Goal: Information Seeking & Learning: Learn about a topic

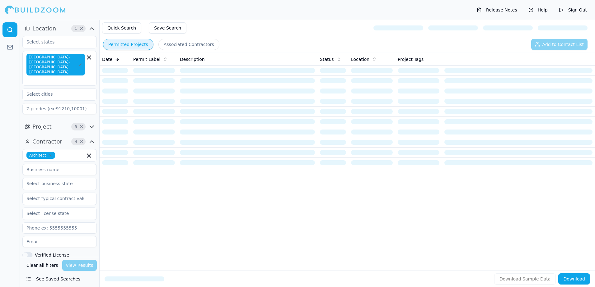
click at [119, 46] on button "Permitted Projects" at bounding box center [128, 44] width 50 height 11
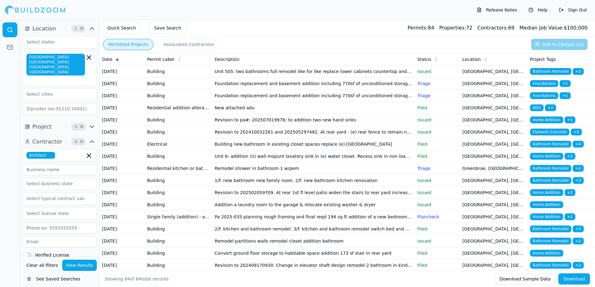
click at [539, 72] on span "Bathroom Remodel" at bounding box center [550, 71] width 41 height 7
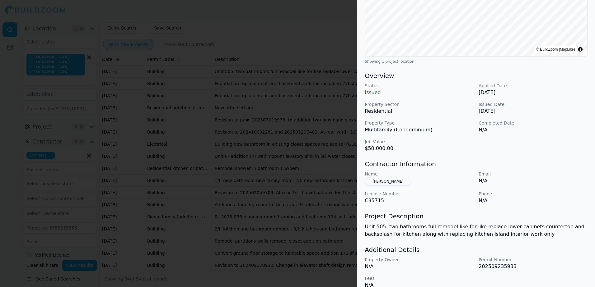
scroll to position [124, 0]
click at [381, 182] on button "Zhang Jinwei" at bounding box center [388, 181] width 47 height 9
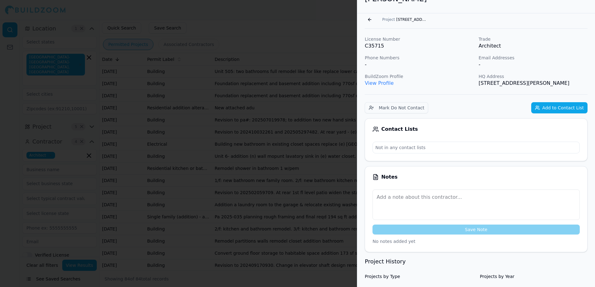
scroll to position [0, 0]
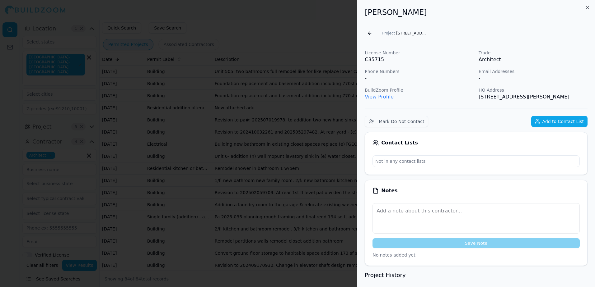
click at [378, 97] on link "View Profile" at bounding box center [379, 97] width 29 height 6
click at [368, 34] on button "Go back" at bounding box center [370, 33] width 10 height 10
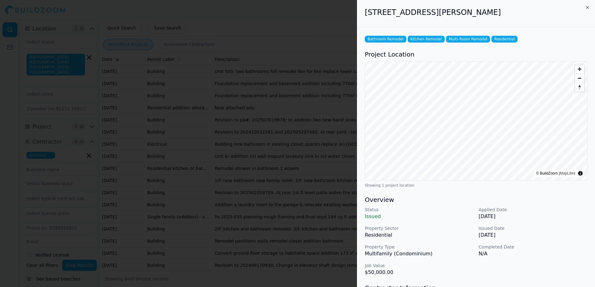
drag, startPoint x: 366, startPoint y: 15, endPoint x: 499, endPoint y: 14, distance: 133.5
click at [499, 14] on h2 "8 Buchanan St, San Francisco, CA, 94102" at bounding box center [476, 12] width 223 height 10
drag, startPoint x: 499, startPoint y: 14, endPoint x: 490, endPoint y: 14, distance: 9.0
copy h2 "8 Buchanan St, San Francisco, CA, 94102"
click at [329, 18] on div at bounding box center [297, 143] width 595 height 287
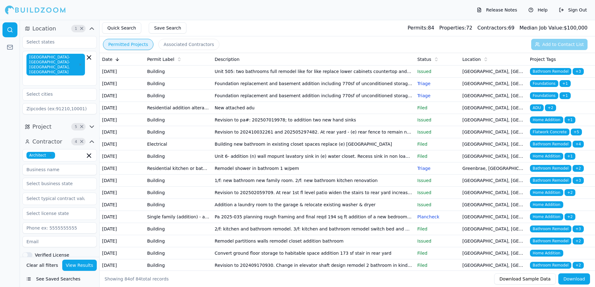
click at [543, 87] on span "Foundations" at bounding box center [544, 83] width 28 height 7
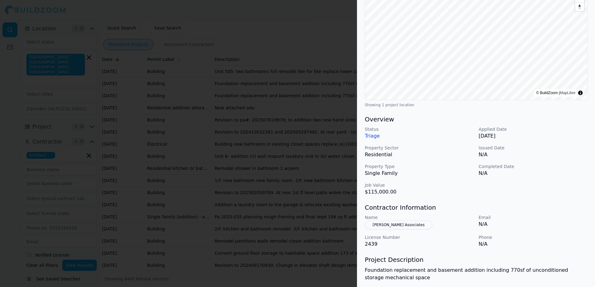
scroll to position [93, 0]
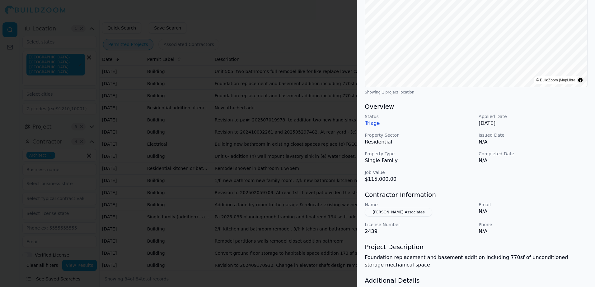
click at [387, 213] on button "[PERSON_NAME] Associates" at bounding box center [399, 212] width 68 height 9
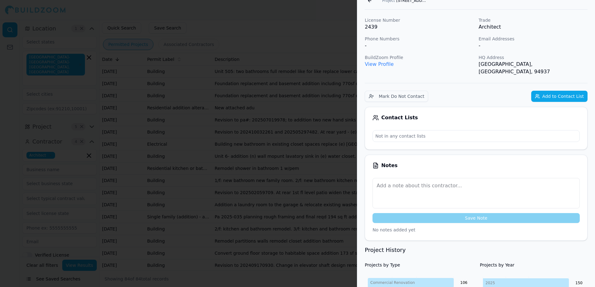
scroll to position [15, 0]
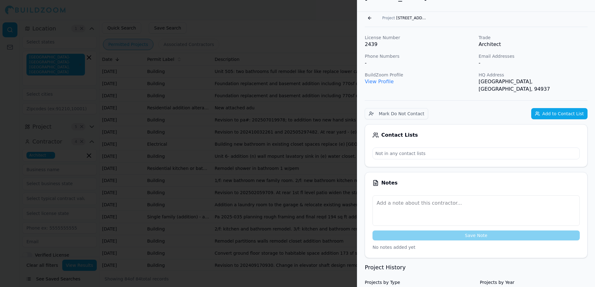
click at [382, 83] on link "View Profile" at bounding box center [379, 82] width 29 height 6
click at [371, 19] on button "Go back" at bounding box center [370, 18] width 10 height 10
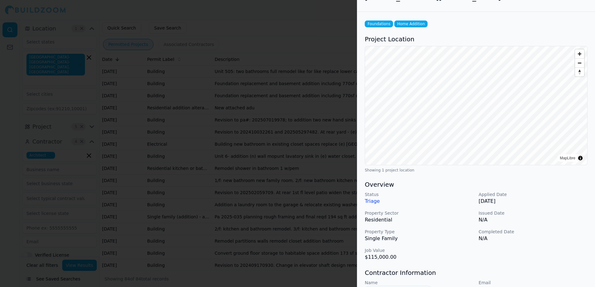
click at [335, 34] on div at bounding box center [297, 143] width 595 height 287
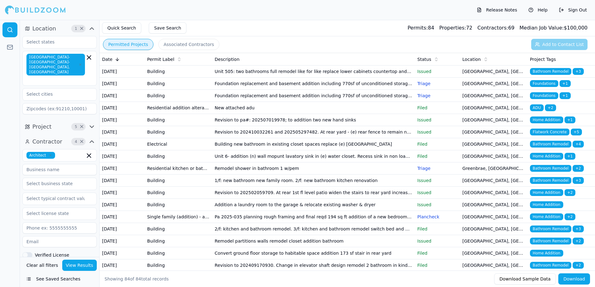
click at [540, 111] on span "ADU" at bounding box center [537, 108] width 14 height 7
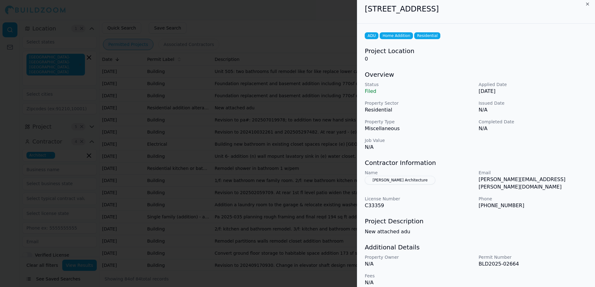
scroll to position [4, 0]
drag, startPoint x: 365, startPoint y: 9, endPoint x: 497, endPoint y: 10, distance: 131.3
click at [497, 10] on h2 "5 Shelburne Pl, San Mateo, CA, 94402" at bounding box center [476, 8] width 223 height 10
drag, startPoint x: 497, startPoint y: 10, endPoint x: 476, endPoint y: 9, distance: 20.9
copy h2 "5 Shelburne Pl, San Mateo, CA, 94402"
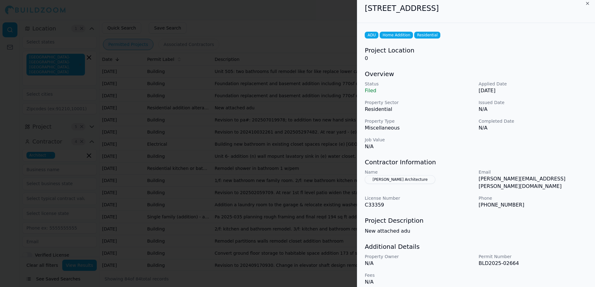
click at [379, 180] on button "Morris Architecture" at bounding box center [400, 179] width 71 height 9
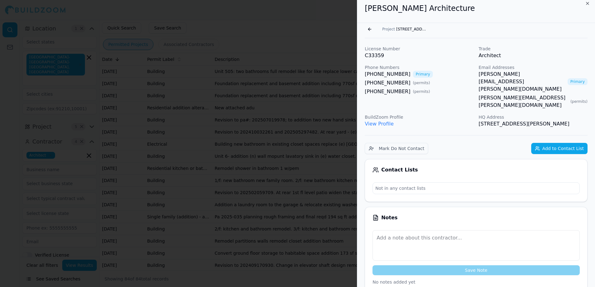
click at [488, 75] on link "ryan@morris-arch.com" at bounding box center [521, 82] width 86 height 22
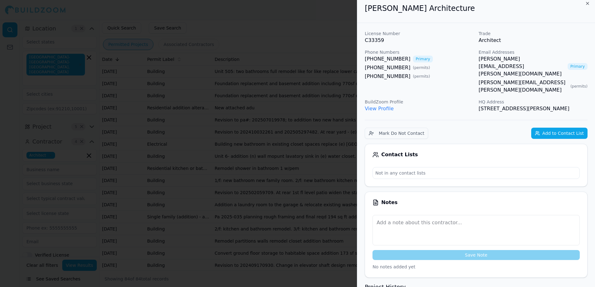
click at [323, 20] on div at bounding box center [297, 143] width 595 height 287
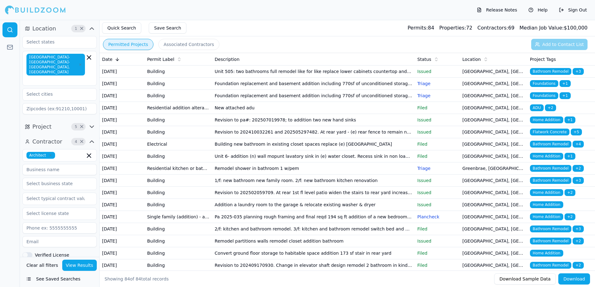
click at [470, 114] on td "[GEOGRAPHIC_DATA], [GEOGRAPHIC_DATA]" at bounding box center [494, 108] width 68 height 12
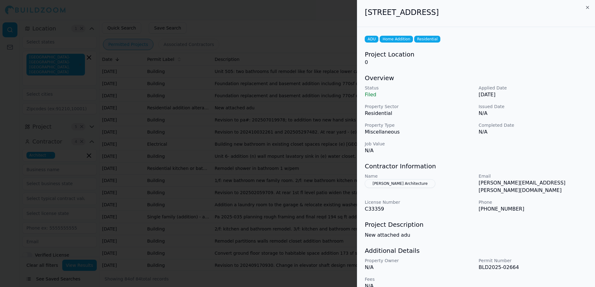
click at [391, 184] on button "Morris Architecture" at bounding box center [400, 184] width 71 height 9
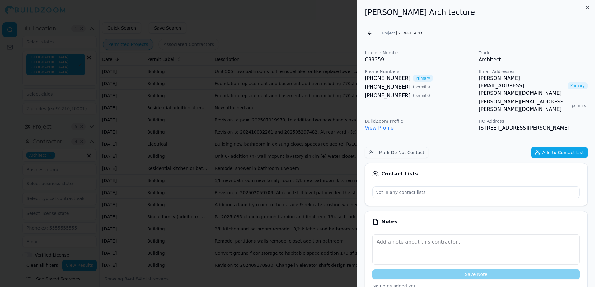
click at [385, 125] on link "View Profile" at bounding box center [379, 128] width 29 height 6
click at [341, 30] on div at bounding box center [297, 143] width 595 height 287
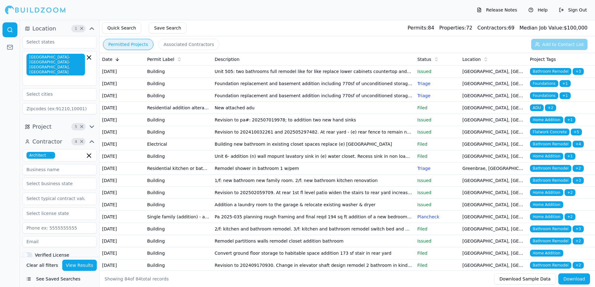
click at [543, 136] on span "Flatwork Concrete" at bounding box center [550, 132] width 40 height 7
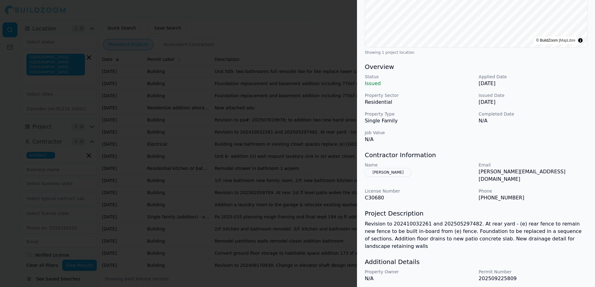
scroll to position [141, 0]
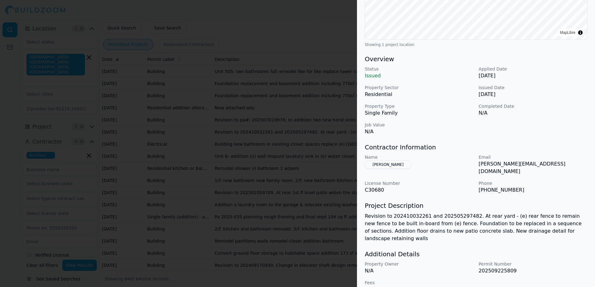
click at [312, 17] on div at bounding box center [297, 143] width 595 height 287
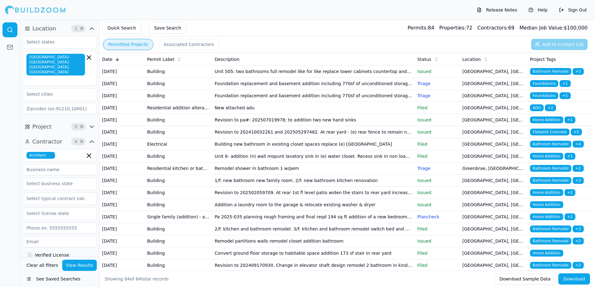
click at [561, 148] on span "Bathroom Remodel" at bounding box center [550, 144] width 41 height 7
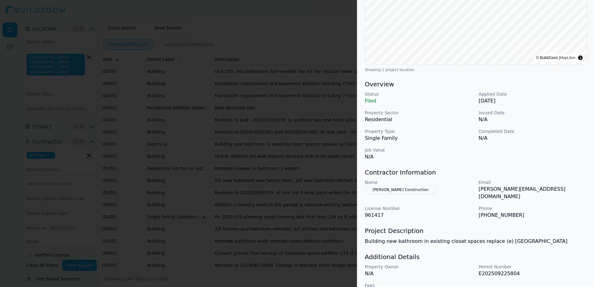
scroll to position [124, 0]
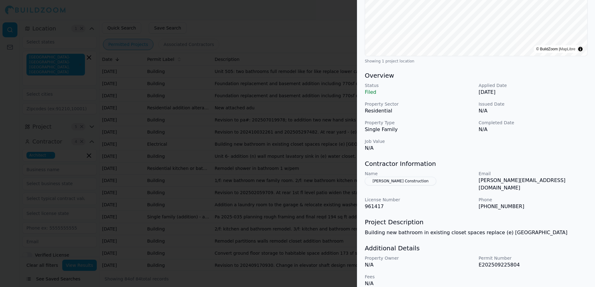
click at [407, 181] on button "Shaum Mehra Construction" at bounding box center [401, 181] width 72 height 9
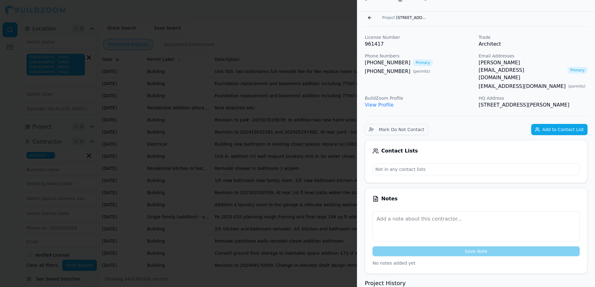
scroll to position [15, 0]
click at [372, 102] on link "View Profile" at bounding box center [379, 105] width 29 height 6
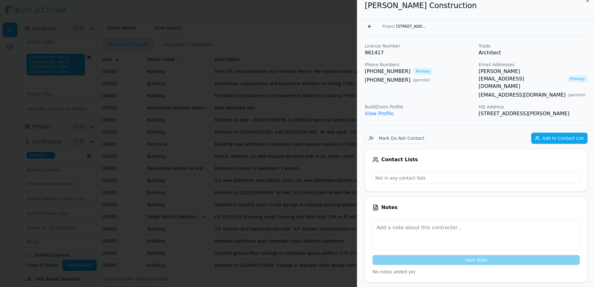
scroll to position [0, 0]
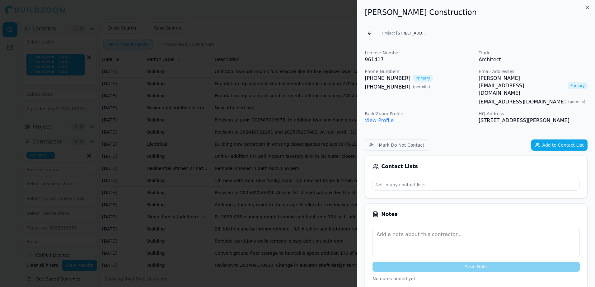
click at [368, 32] on button "Go back" at bounding box center [370, 33] width 10 height 10
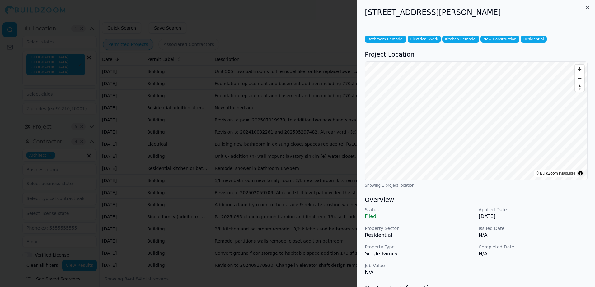
drag, startPoint x: 365, startPoint y: 13, endPoint x: 505, endPoint y: 17, distance: 139.4
click at [505, 17] on h2 "1970 Jackson St, San Francisco, CA, 94109" at bounding box center [476, 12] width 223 height 10
drag, startPoint x: 505, startPoint y: 17, endPoint x: 497, endPoint y: 13, distance: 8.8
copy h2 "1970 Jackson St, San Francisco, CA, 94109"
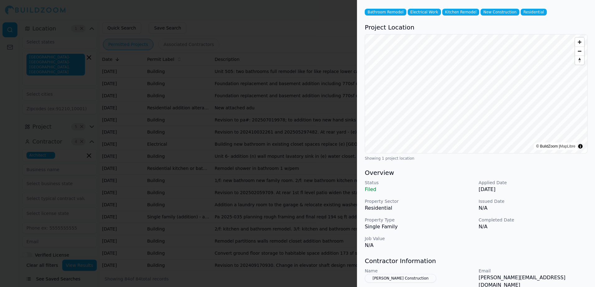
scroll to position [62, 0]
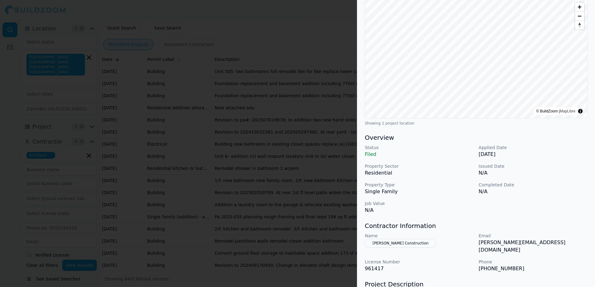
click at [396, 244] on button "Shaum Mehra Construction" at bounding box center [401, 243] width 72 height 9
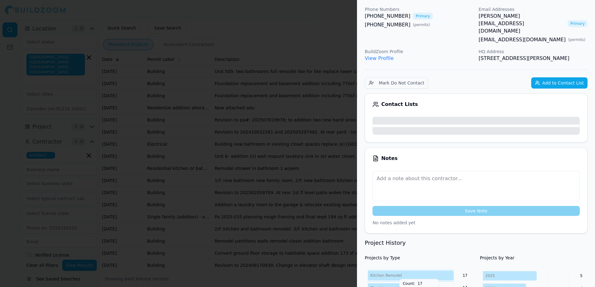
scroll to position [77, 0]
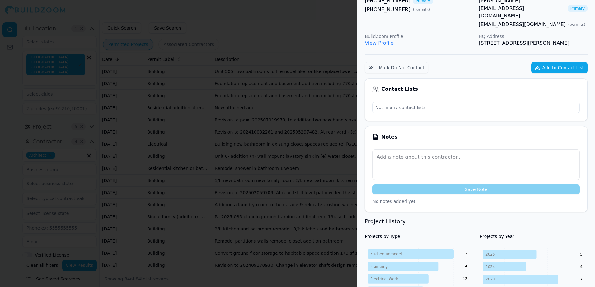
click at [385, 40] on link "View Profile" at bounding box center [379, 43] width 29 height 6
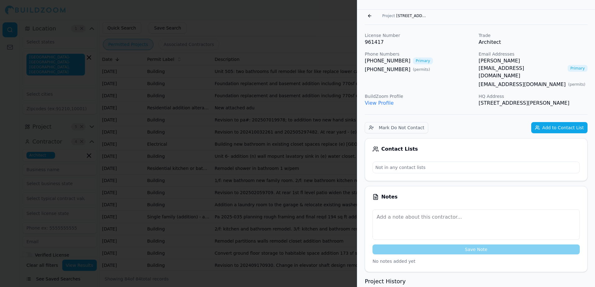
scroll to position [0, 0]
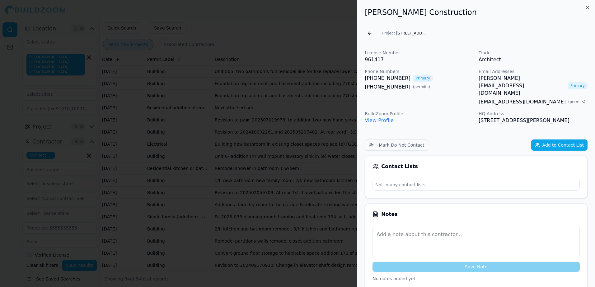
click at [371, 34] on button "Go back" at bounding box center [370, 33] width 10 height 10
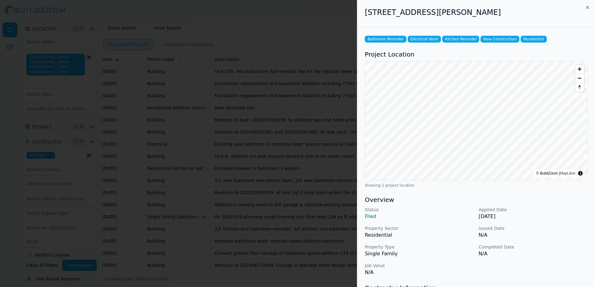
drag, startPoint x: 365, startPoint y: 12, endPoint x: 508, endPoint y: 11, distance: 142.8
click at [508, 11] on h2 "1970 Jackson St, San Francisco, CA, 94109" at bounding box center [476, 12] width 223 height 10
drag, startPoint x: 508, startPoint y: 11, endPoint x: 488, endPoint y: 11, distance: 19.9
copy h2 "1970 Jackson St, San Francisco, CA, 94109"
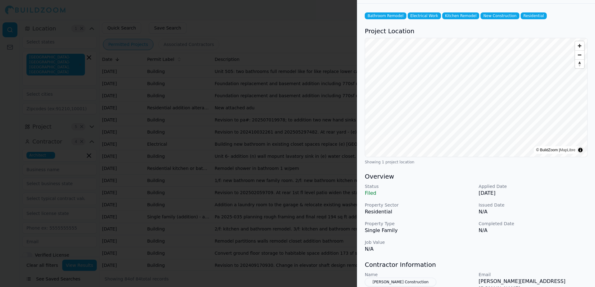
scroll to position [93, 0]
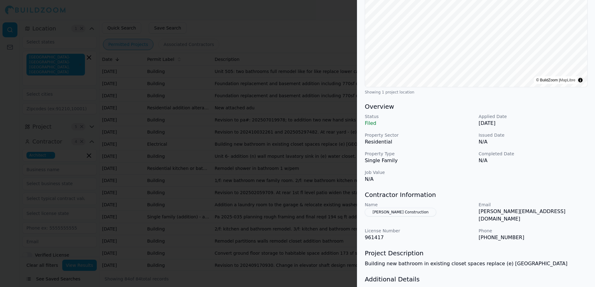
click at [395, 213] on button "Shaum Mehra Construction" at bounding box center [401, 212] width 72 height 9
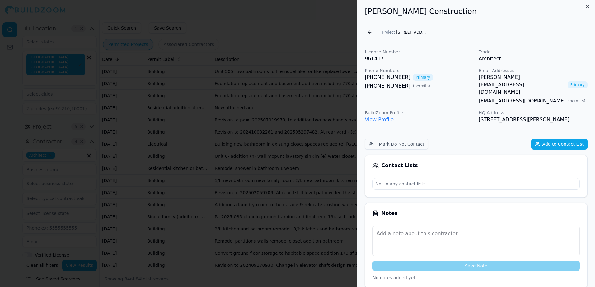
scroll to position [0, 0]
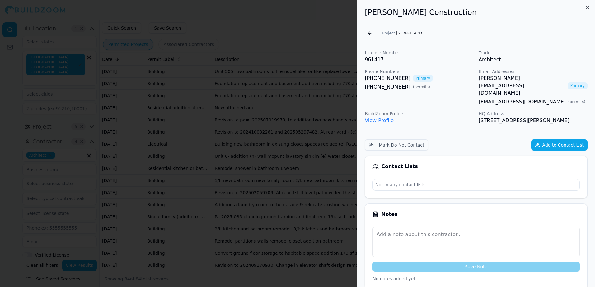
click at [377, 118] on link "View Profile" at bounding box center [379, 121] width 29 height 6
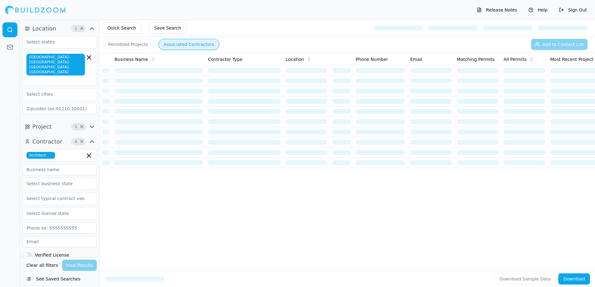
click at [126, 44] on button "Permitted Projects" at bounding box center [128, 44] width 50 height 11
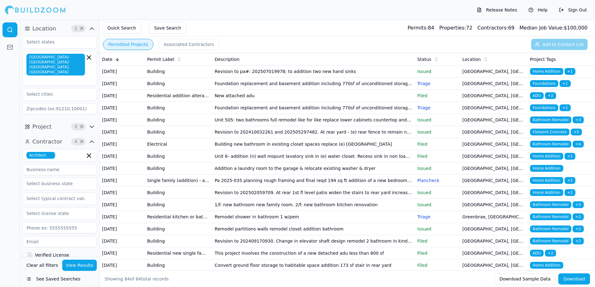
click at [543, 87] on span "Foundations" at bounding box center [544, 83] width 28 height 7
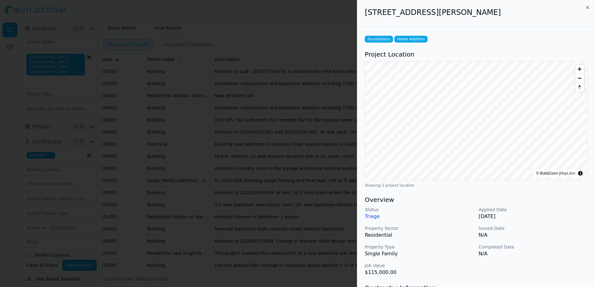
drag, startPoint x: 365, startPoint y: 11, endPoint x: 511, endPoint y: 12, distance: 146.2
click at [511, 12] on h2 "[STREET_ADDRESS][PERSON_NAME]" at bounding box center [476, 12] width 223 height 10
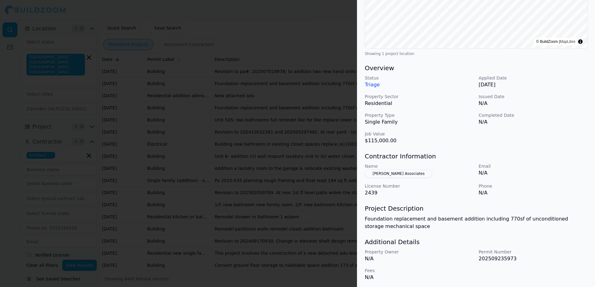
scroll to position [133, 0]
click at [399, 172] on button "[PERSON_NAME] Associates" at bounding box center [399, 172] width 68 height 9
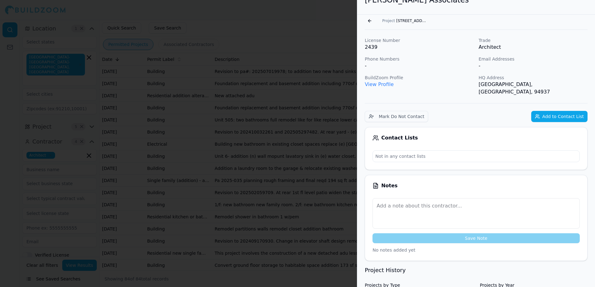
scroll to position [0, 0]
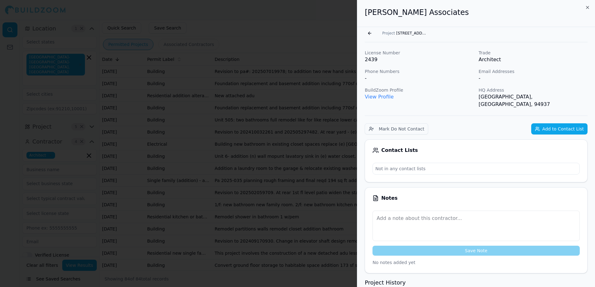
click at [383, 98] on link "View Profile" at bounding box center [379, 97] width 29 height 6
click at [368, 34] on button "Go back" at bounding box center [370, 33] width 10 height 10
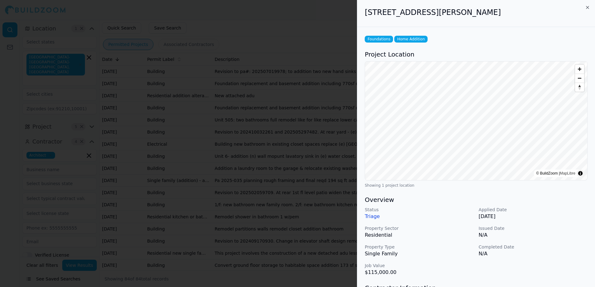
drag, startPoint x: 366, startPoint y: 14, endPoint x: 486, endPoint y: 17, distance: 120.1
click at [486, 17] on div "[STREET_ADDRESS][PERSON_NAME]" at bounding box center [476, 13] width 238 height 27
drag, startPoint x: 486, startPoint y: 17, endPoint x: 470, endPoint y: 12, distance: 16.9
copy h2 "[STREET_ADDRESS][PERSON_NAME]"
